Goal: Task Accomplishment & Management: Use online tool/utility

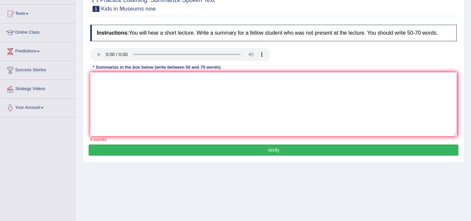
scroll to position [30, 0]
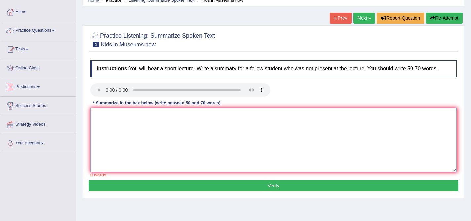
click at [225, 139] on textarea at bounding box center [273, 140] width 366 height 64
type textarea "v"
click at [380, 152] on textarea "v" at bounding box center [273, 140] width 366 height 64
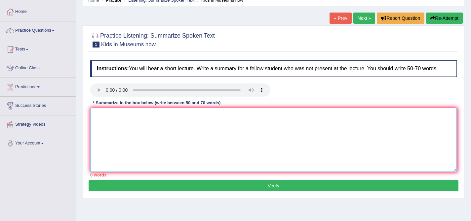
type textarea "v"
click at [429, 147] on textarea at bounding box center [273, 140] width 366 height 64
type textarea "v"
paste textarea "A noteworthy point revealed in the lecture was about (keyword1/phrase1, keyword…"
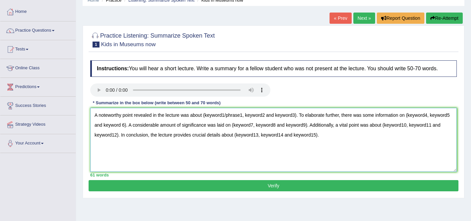
drag, startPoint x: 244, startPoint y: 124, endPoint x: 206, endPoint y: 119, distance: 37.6
click at [206, 119] on textarea "A noteworthy point revealed in the lecture was about (keyword1/phrase1, keyword…" at bounding box center [273, 140] width 366 height 64
drag, startPoint x: 255, startPoint y: 121, endPoint x: 237, endPoint y: 119, distance: 18.9
click at [237, 119] on textarea "A noteworthy point revealed in the lecture was about Art exhibition , keyword2 …" at bounding box center [273, 140] width 366 height 64
click at [308, 122] on textarea "A noteworthy point revealed in the lecture was about Art exhibition , Museum ca…" at bounding box center [273, 140] width 366 height 64
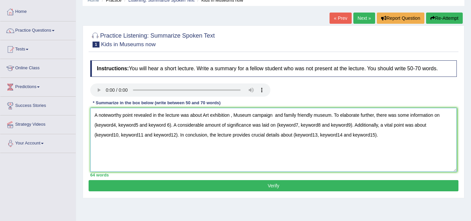
click at [116, 131] on textarea "A noteworthy point revealed in the lecture was about Art exhibition , Museum ca…" at bounding box center [273, 140] width 366 height 64
click at [115, 131] on textarea "A noteworthy point revealed in the lecture was about Art exhibition , Museum ca…" at bounding box center [273, 140] width 366 height 64
click at [239, 122] on textarea "A noteworthy point revealed in the lecture was about Art exhibition , Museum ca…" at bounding box center [273, 140] width 366 height 64
click at [207, 120] on textarea "A noteworthy point revealed in the lecture was about Art exhibition , museum ca…" at bounding box center [273, 140] width 366 height 64
click at [212, 123] on textarea "A noteworthy point revealed in the lecture was about art exhibition , museum ca…" at bounding box center [273, 140] width 366 height 64
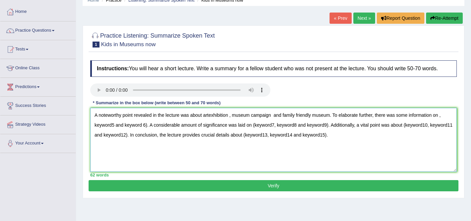
click at [231, 121] on textarea "A noteworthy point revealed in the lecture was about artexhibition , museum cam…" at bounding box center [273, 140] width 366 height 64
click at [210, 122] on textarea "A noteworthy point revealed in the lecture was about artexhibition, museum camp…" at bounding box center [273, 140] width 366 height 64
click at [276, 122] on textarea "A noteworthy point revealed in the lecture was about art exhibition, museum cam…" at bounding box center [273, 140] width 366 height 64
click at [299, 118] on textarea "A noteworthy point revealed in the lecture was about art exhibition, museum cam…" at bounding box center [273, 140] width 366 height 64
click at [298, 119] on textarea "A noteworthy point revealed in the lecture was about art exhibition, museum cam…" at bounding box center [273, 140] width 366 height 64
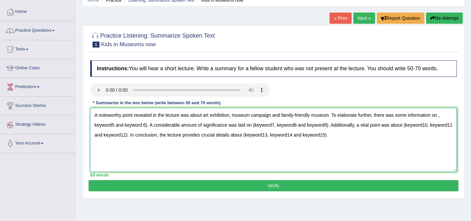
click at [444, 121] on textarea "A noteworthy point revealed in the lecture was about art exhibition, museum cam…" at bounding box center [273, 140] width 366 height 64
click at [442, 122] on textarea "A noteworthy point revealed in the lecture was about art exhibition, museum cam…" at bounding box center [273, 140] width 366 height 64
click at [444, 122] on textarea "A noteworthy point revealed in the lecture was about art exhibition, museum cam…" at bounding box center [273, 140] width 366 height 64
click at [448, 126] on textarea "A noteworthy point revealed in the lecture was about art exhibition, museum cam…" at bounding box center [273, 140] width 366 height 64
click at [447, 123] on textarea "A noteworthy point revealed in the lecture was about art exhibition, museum cam…" at bounding box center [273, 140] width 366 height 64
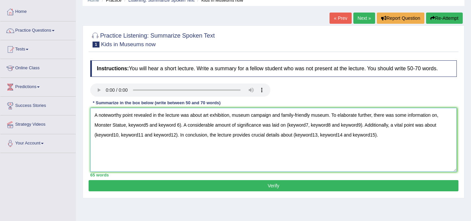
click at [148, 131] on textarea "A noteworthy point revealed in the lecture was about art exhibition, museum cam…" at bounding box center [273, 140] width 366 height 64
click at [195, 131] on textarea "A noteworthy point revealed in the lecture was about art exhibition, museum cam…" at bounding box center [273, 140] width 366 height 64
click at [334, 131] on textarea "A noteworthy point revealed in the lecture was about art exhibition, museum cam…" at bounding box center [273, 140] width 366 height 64
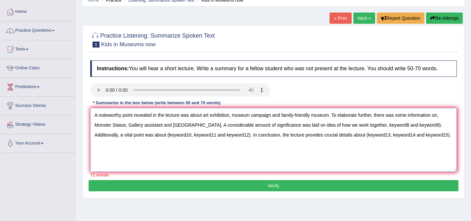
click at [396, 130] on textarea "A noteworthy point revealed in the lecture was about art exhibition, museum cam…" at bounding box center [273, 140] width 366 height 64
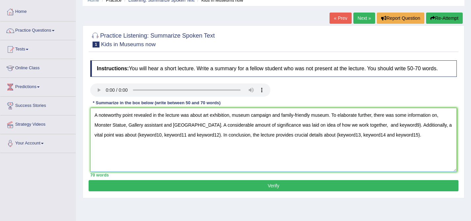
click at [274, 121] on textarea "A noteworthy point revealed in the lecture was about art exhibition, museum cam…" at bounding box center [273, 140] width 366 height 64
click at [291, 123] on textarea "A noteworthy point revealed in the lecture was about art exhibition, museum and…" at bounding box center [273, 140] width 366 height 64
click at [307, 121] on textarea "A noteworthy point revealed in the lecture was about art exhibition, museum and…" at bounding box center [273, 140] width 366 height 64
click at [326, 131] on textarea "A noteworthy point revealed in the lecture was about art exhibition, museum and…" at bounding box center [273, 140] width 366 height 64
click at [369, 131] on textarea "A noteworthy point revealed in the lecture was about art exhibition, museum and…" at bounding box center [273, 140] width 366 height 64
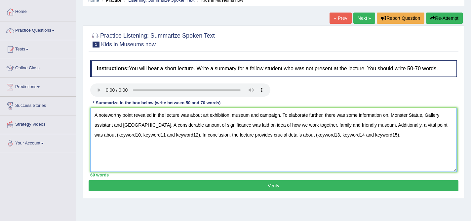
click at [131, 141] on textarea "A noteworthy point revealed in the lecture was about art exhibition, museum and…" at bounding box center [273, 140] width 366 height 64
click at [151, 140] on textarea "A noteworthy point revealed in the lecture was about art exhibition, museum and…" at bounding box center [273, 140] width 366 height 64
click at [172, 140] on textarea "A noteworthy point revealed in the lecture was about art exhibition, museum and…" at bounding box center [273, 140] width 366 height 64
click at [309, 141] on textarea "A noteworthy point revealed in the lecture was about art exhibition, museum and…" at bounding box center [273, 140] width 366 height 64
click at [285, 141] on textarea "A noteworthy point revealed in the lecture was about art exhibition, museum and…" at bounding box center [273, 140] width 366 height 64
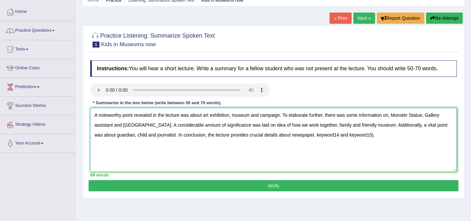
click at [333, 141] on textarea "A noteworthy point revealed in the lecture was about art exhibition, museum and…" at bounding box center [273, 140] width 366 height 64
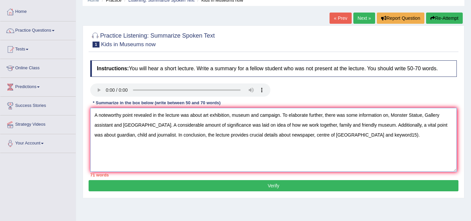
click at [380, 141] on textarea "A noteworthy point revealed in the lecture was about art exhibition, museum and…" at bounding box center [273, 140] width 366 height 64
click at [114, 131] on textarea "A noteworthy point revealed in the lecture was about art exhibition, museum and…" at bounding box center [273, 140] width 366 height 64
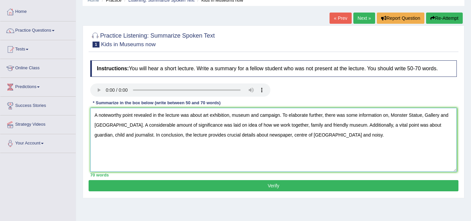
type textarea "A noteworthy point revealed in the lecture was about art exhibition, museum and…"
click at [277, 192] on button "Verify" at bounding box center [274, 185] width 370 height 11
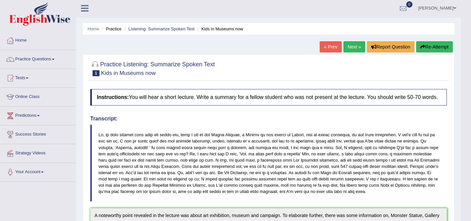
scroll to position [3, 0]
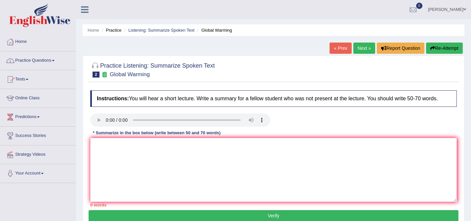
click at [55, 60] on span at bounding box center [53, 60] width 3 height 1
